Goal: Information Seeking & Learning: Learn about a topic

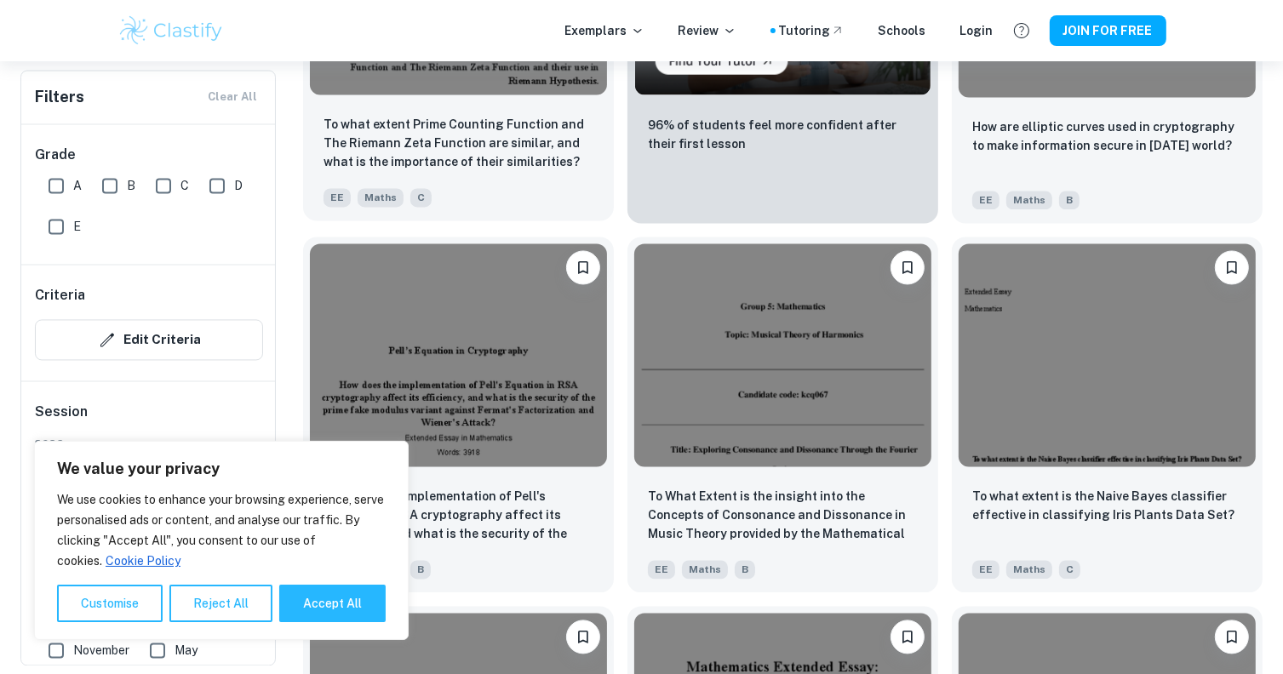
scroll to position [3491, 0]
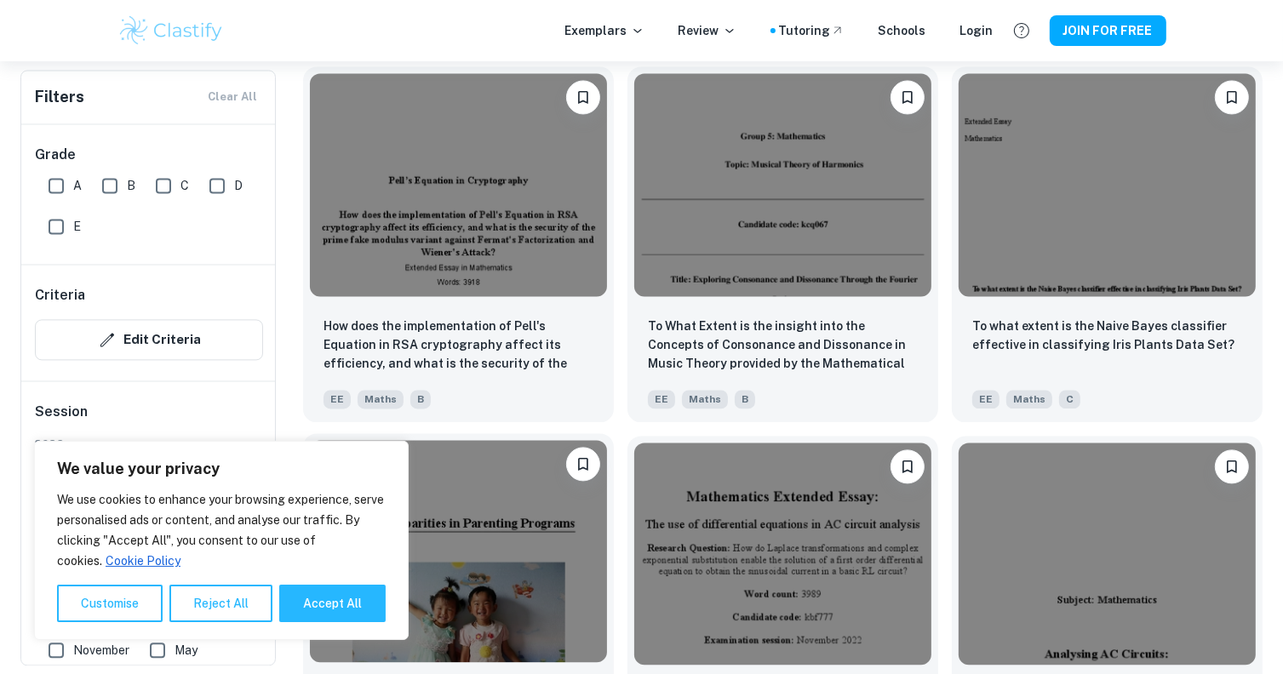
drag, startPoint x: 328, startPoint y: 604, endPoint x: 319, endPoint y: 595, distance: 12.0
click at [327, 602] on button "Accept All" at bounding box center [332, 603] width 106 height 37
checkbox input "true"
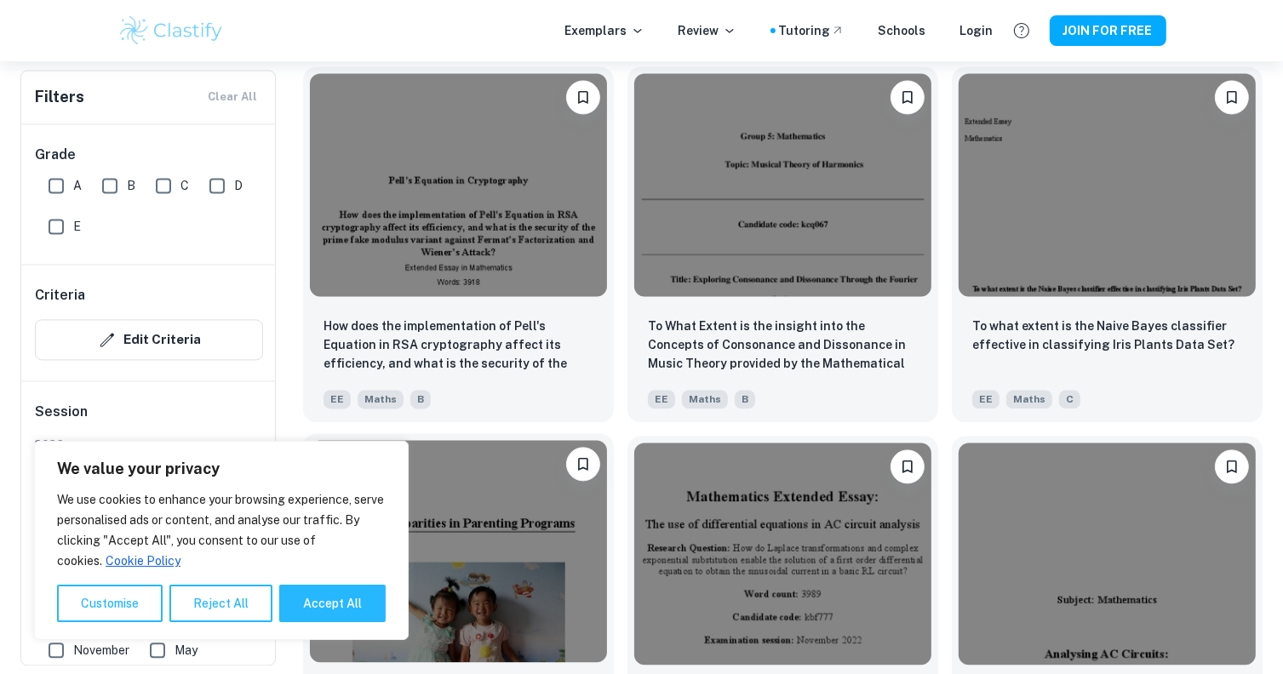
checkbox input "true"
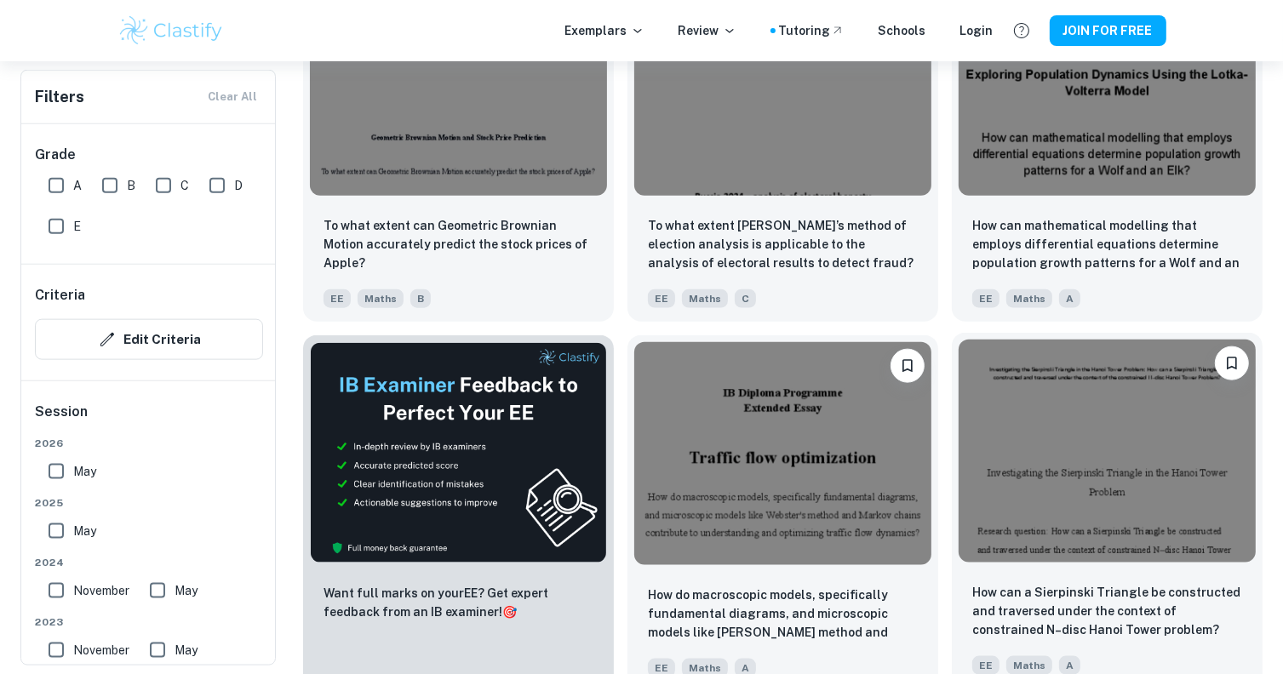
scroll to position [8421, 0]
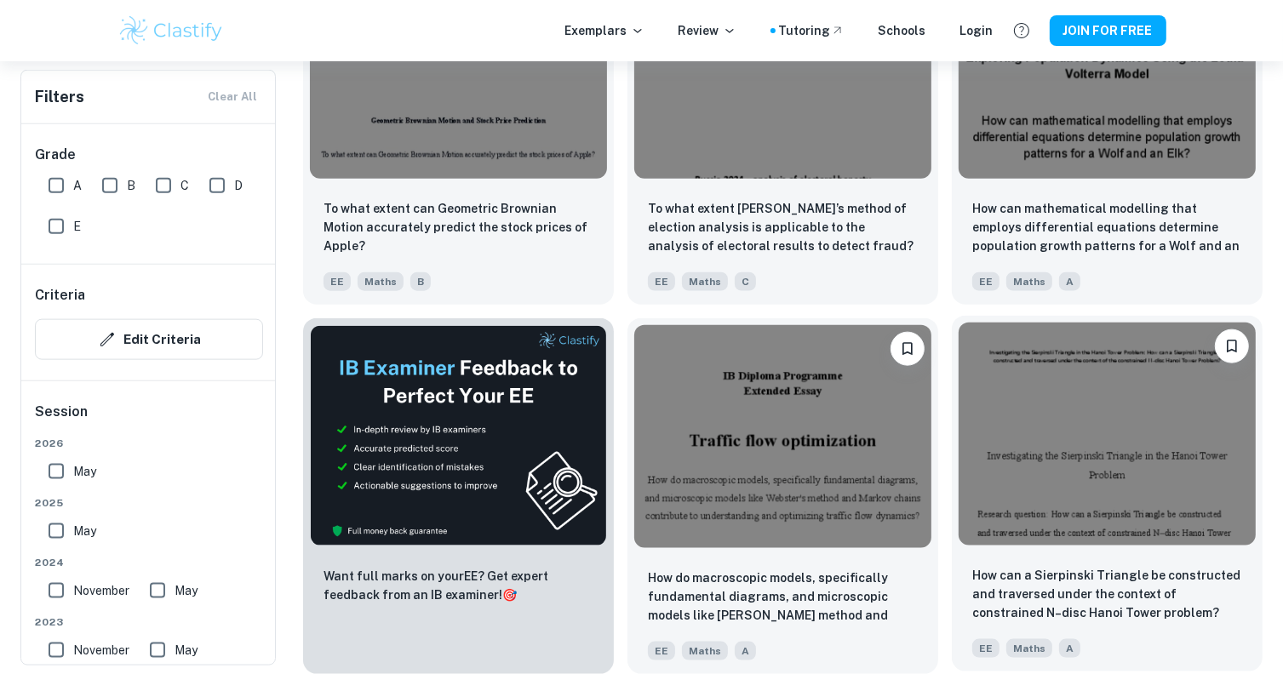
click at [1118, 466] on img at bounding box center [1107, 434] width 297 height 223
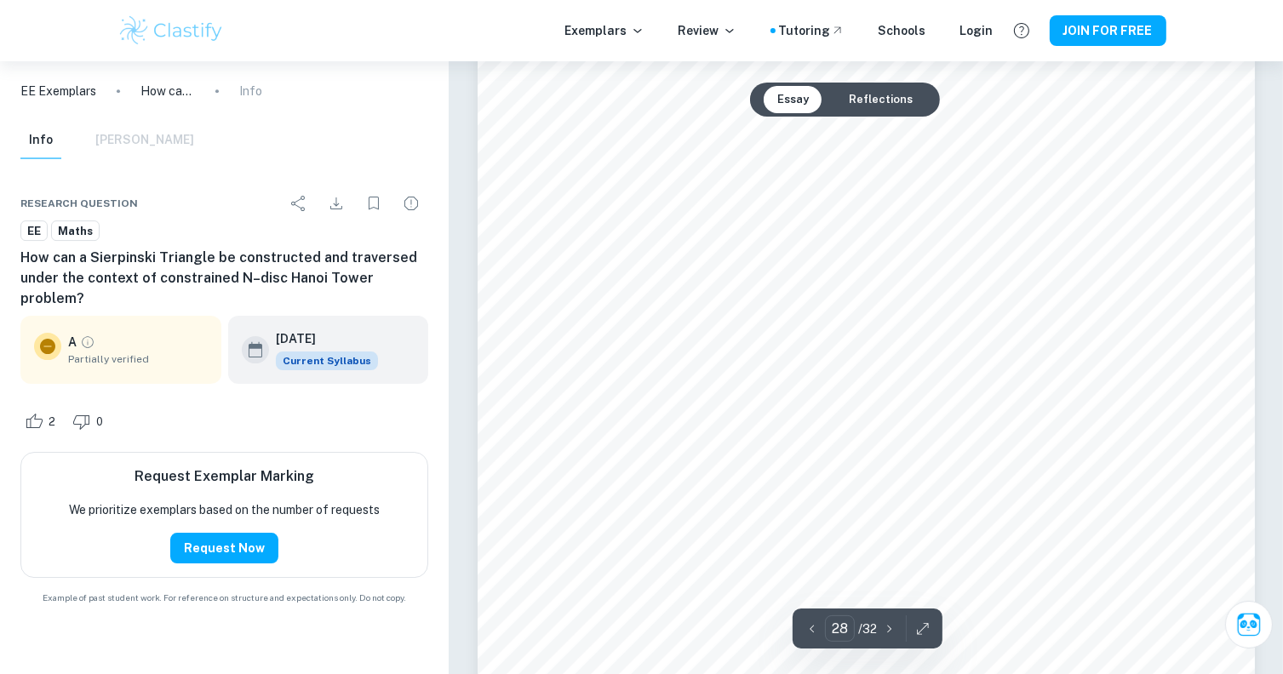
scroll to position [31233, 0]
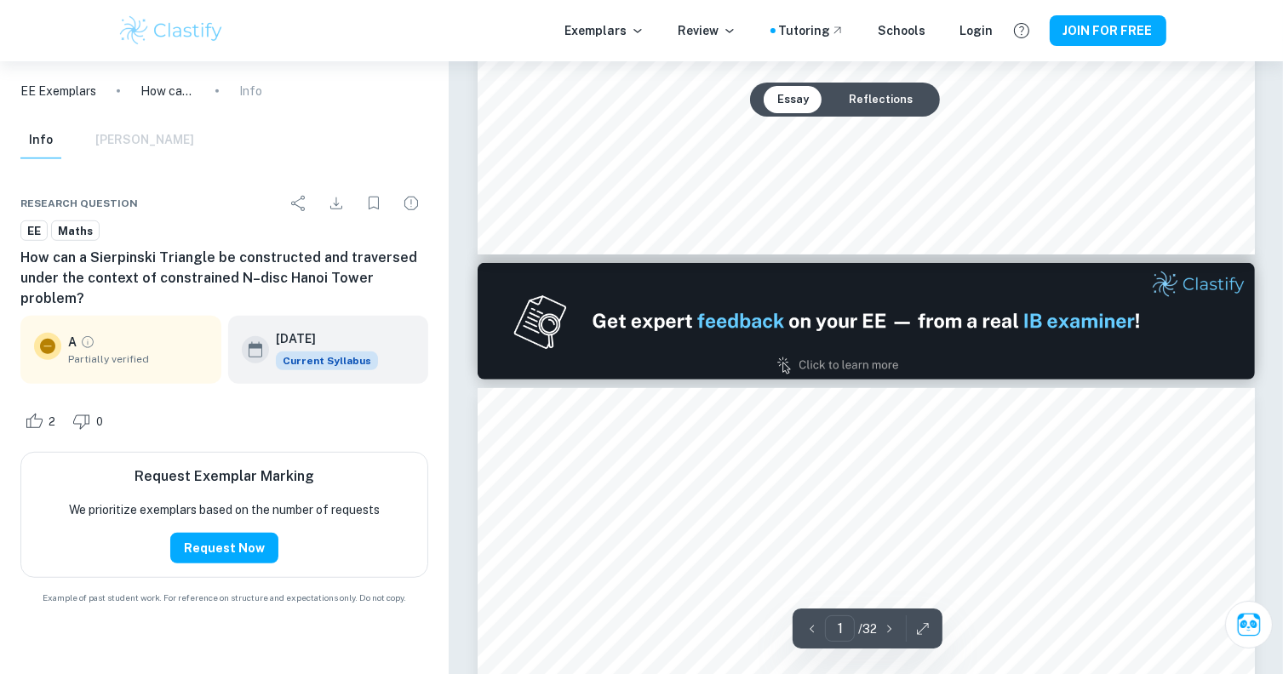
type input "2"
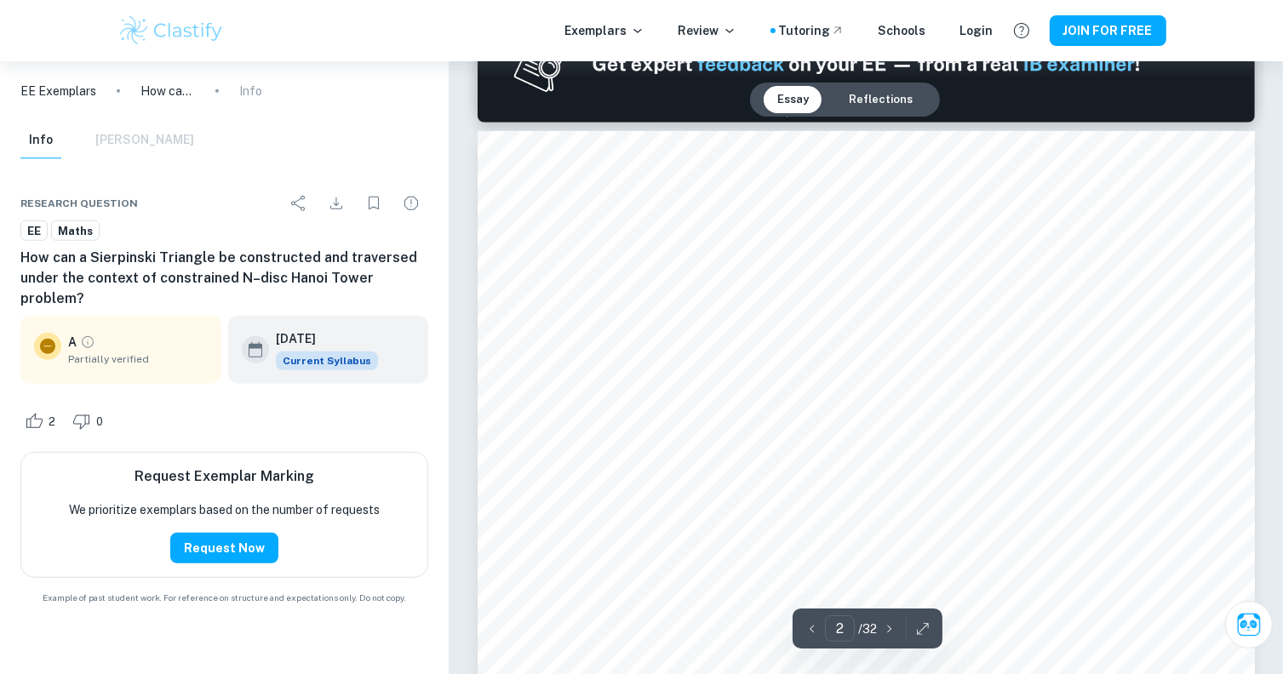
scroll to position [1265, 0]
